Goal: Task Accomplishment & Management: Use online tool/utility

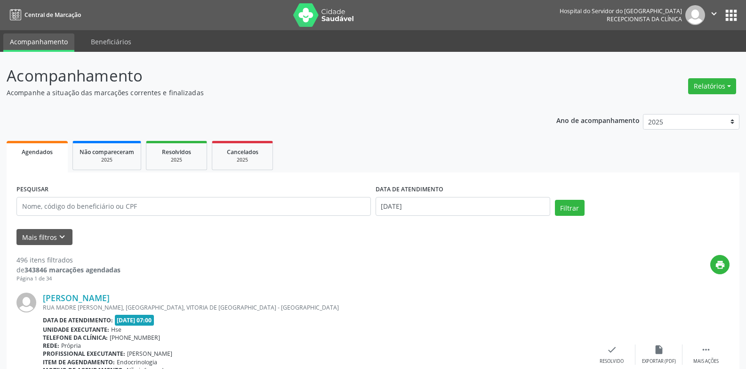
drag, startPoint x: 703, startPoint y: 86, endPoint x: 702, endPoint y: 95, distance: 8.7
click at [702, 95] on div "Relatórios Agendamentos Procedimentos realizados" at bounding box center [712, 86] width 55 height 23
click at [721, 86] on button "Relatórios" at bounding box center [712, 86] width 48 height 16
click at [712, 98] on ul "Agendamentos Procedimentos realizados" at bounding box center [686, 113] width 102 height 34
click at [697, 105] on link "Agendamentos" at bounding box center [686, 106] width 101 height 13
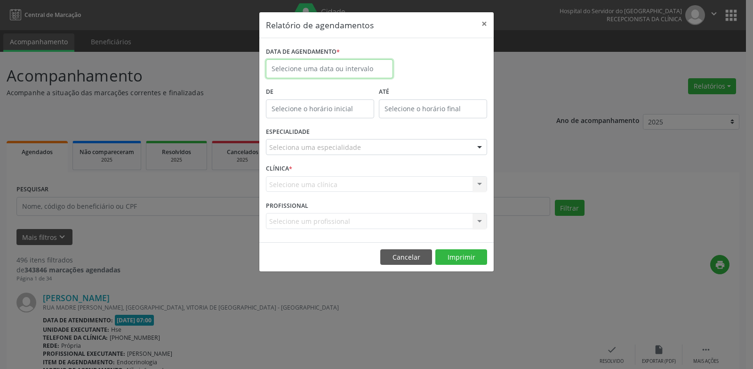
click at [360, 76] on input "text" at bounding box center [329, 68] width 127 height 19
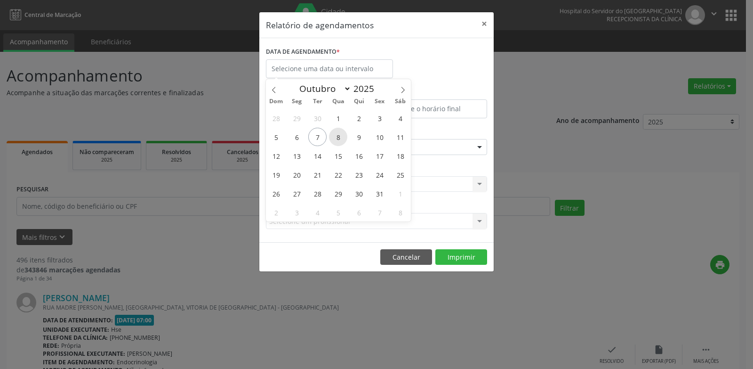
click at [335, 139] on span "8" at bounding box center [338, 137] width 18 height 18
type input "08/10/2025"
click at [335, 139] on span "8" at bounding box center [338, 137] width 18 height 18
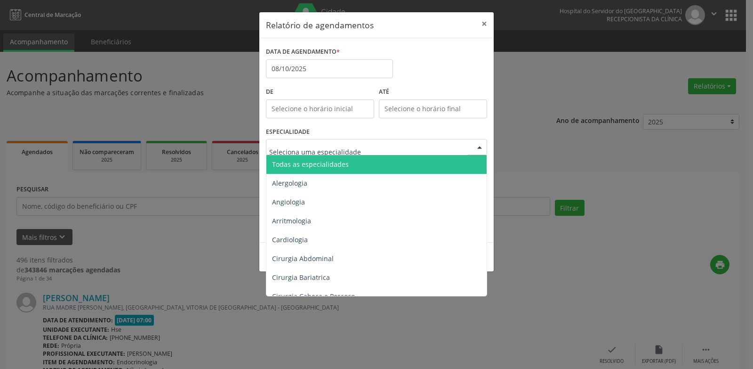
click at [344, 162] on span "Todas as especialidades" at bounding box center [310, 164] width 77 height 9
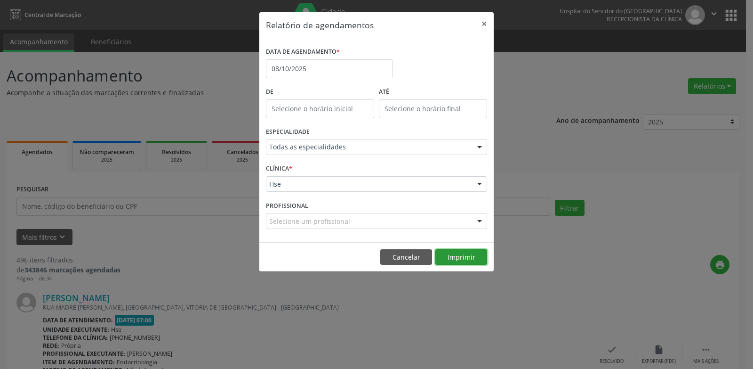
click at [455, 253] on button "Imprimir" at bounding box center [462, 257] width 52 height 16
